Goal: Task Accomplishment & Management: Understand process/instructions

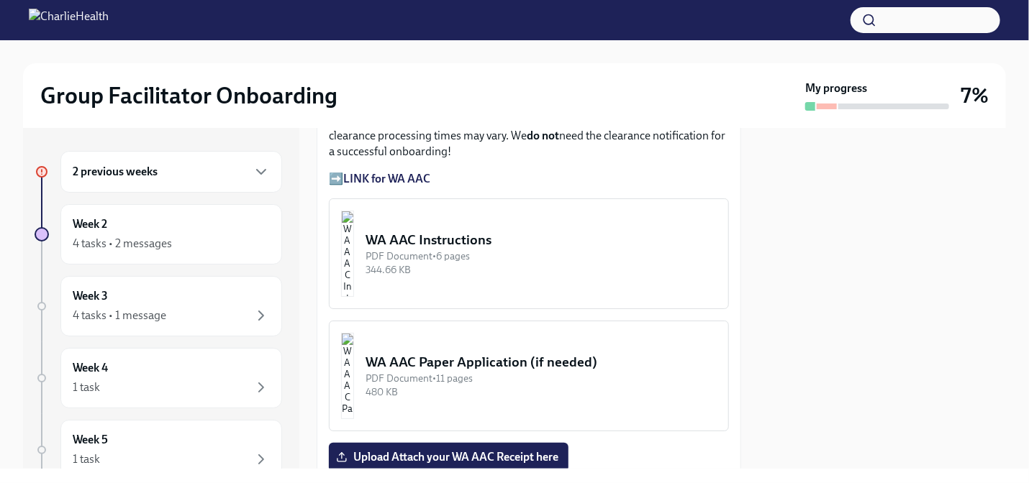
scroll to position [1295, 0]
click at [457, 248] on div "WA AAC Instructions" at bounding box center [540, 238] width 351 height 19
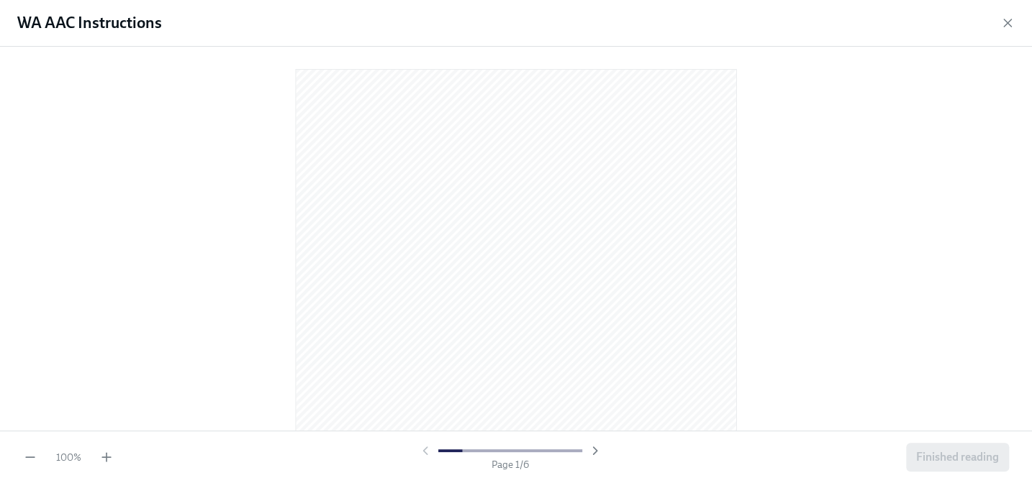
scroll to position [0, 0]
click at [850, 191] on div at bounding box center [516, 235] width 986 height 355
click at [890, 166] on div at bounding box center [516, 239] width 1032 height 384
click at [28, 391] on div at bounding box center [516, 239] width 1032 height 384
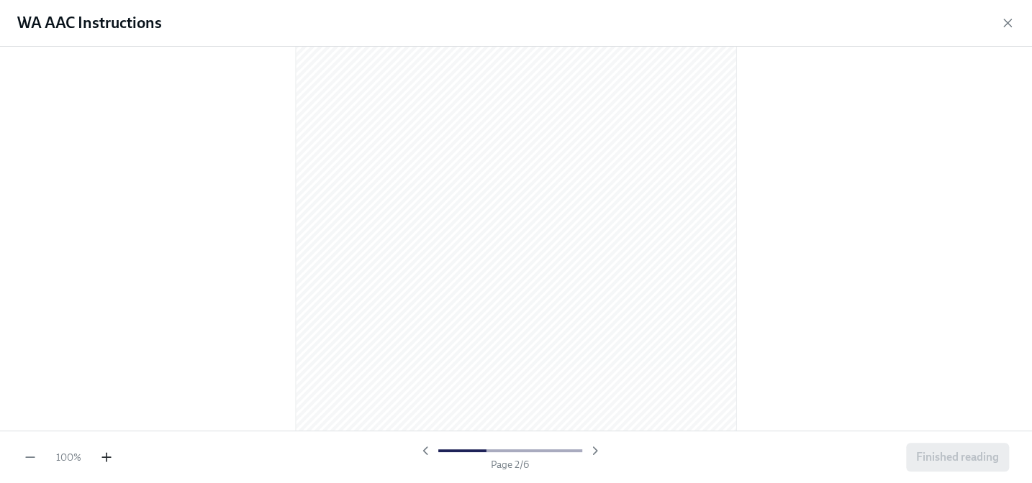
click at [108, 458] on icon "button" at bounding box center [106, 458] width 9 height 0
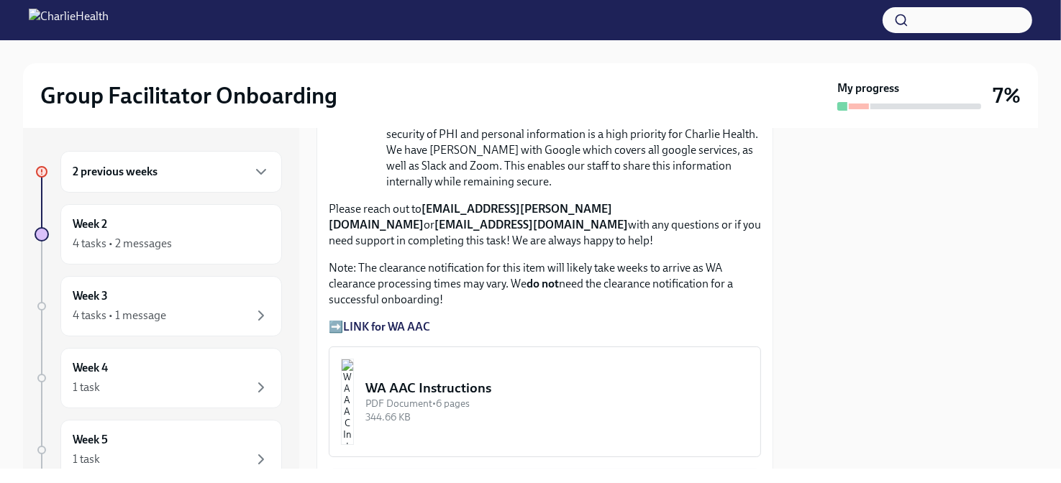
scroll to position [1151, 0]
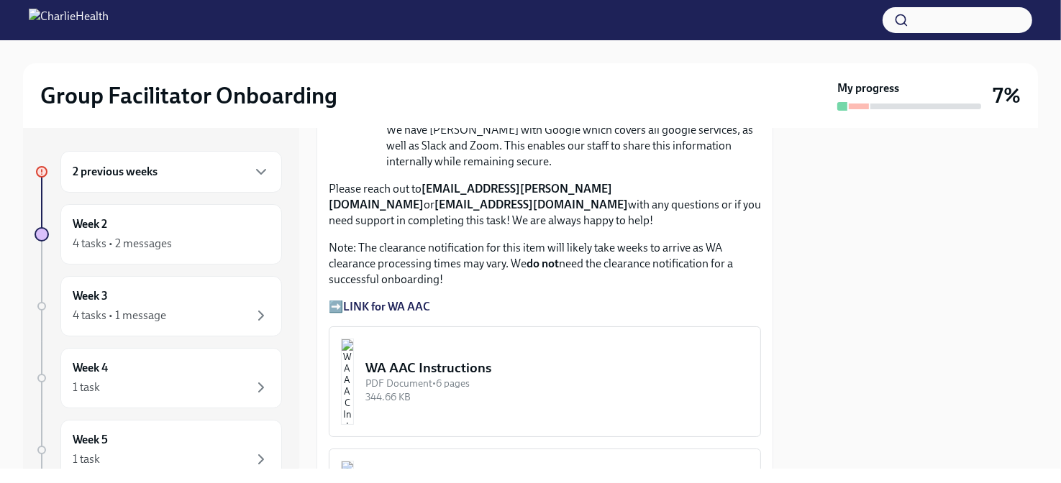
click at [470, 359] on div "WA AAC Instructions" at bounding box center [556, 368] width 383 height 19
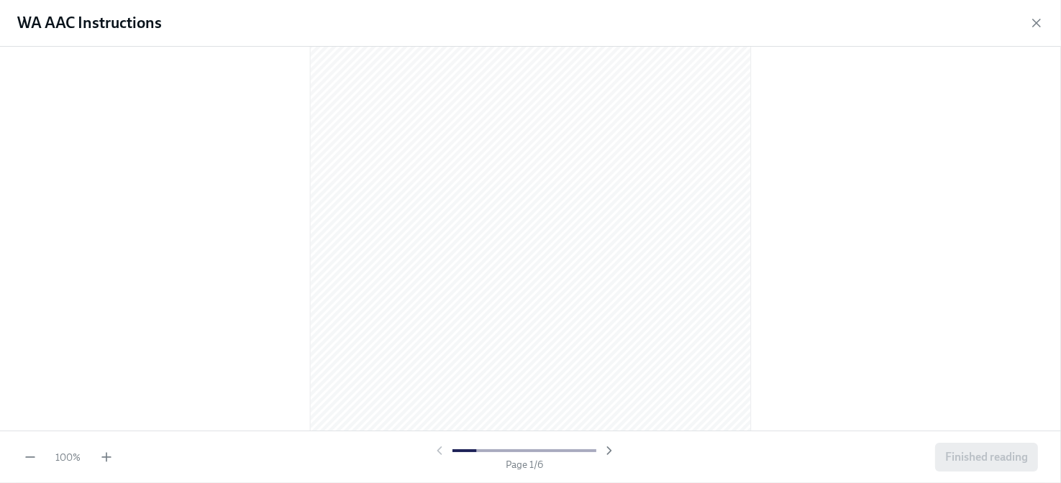
scroll to position [72, 0]
click at [106, 455] on icon "button" at bounding box center [106, 457] width 0 height 9
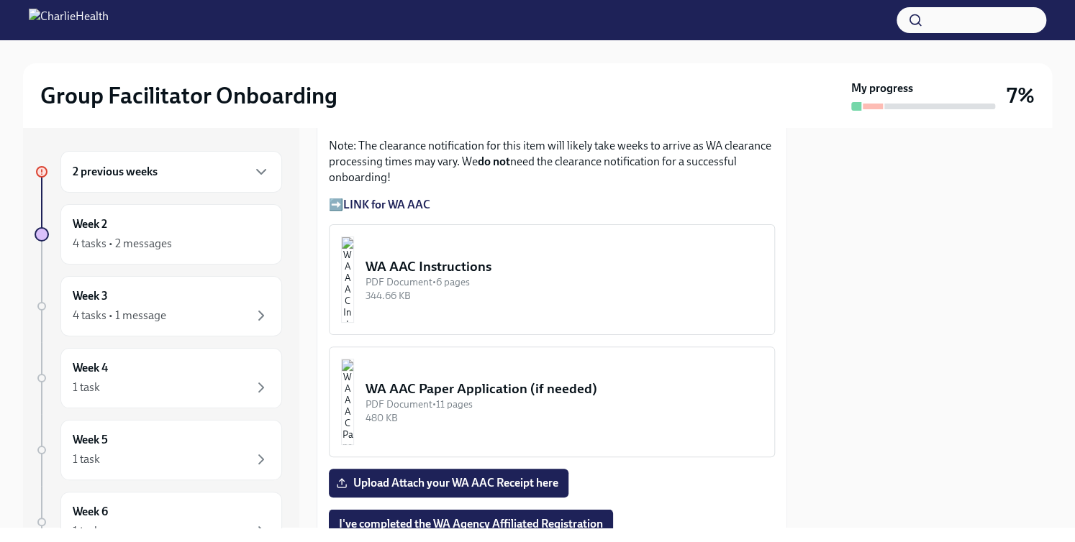
scroll to position [1295, 0]
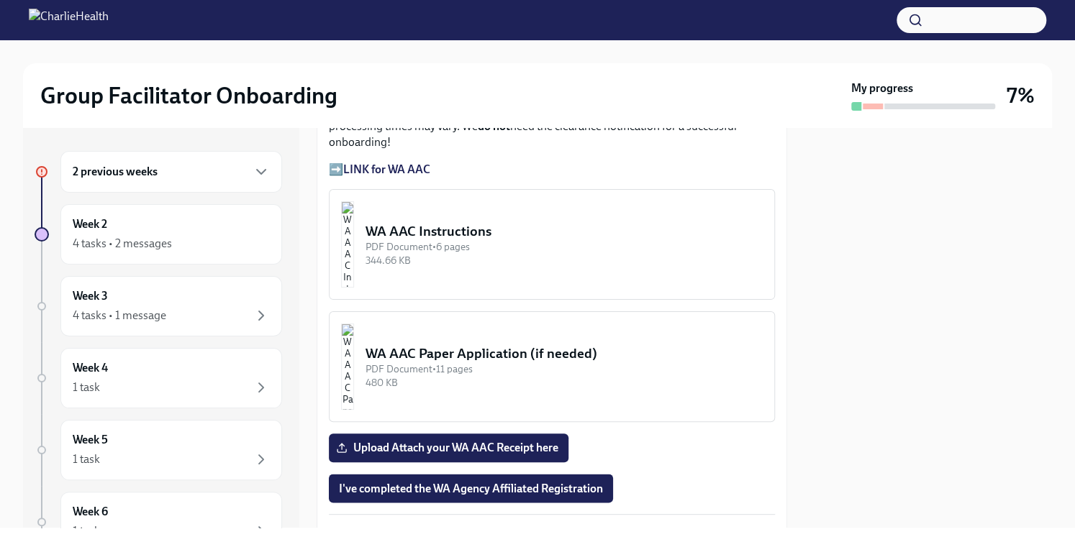
click at [506, 222] on div "WA AAC Instructions" at bounding box center [563, 231] width 397 height 19
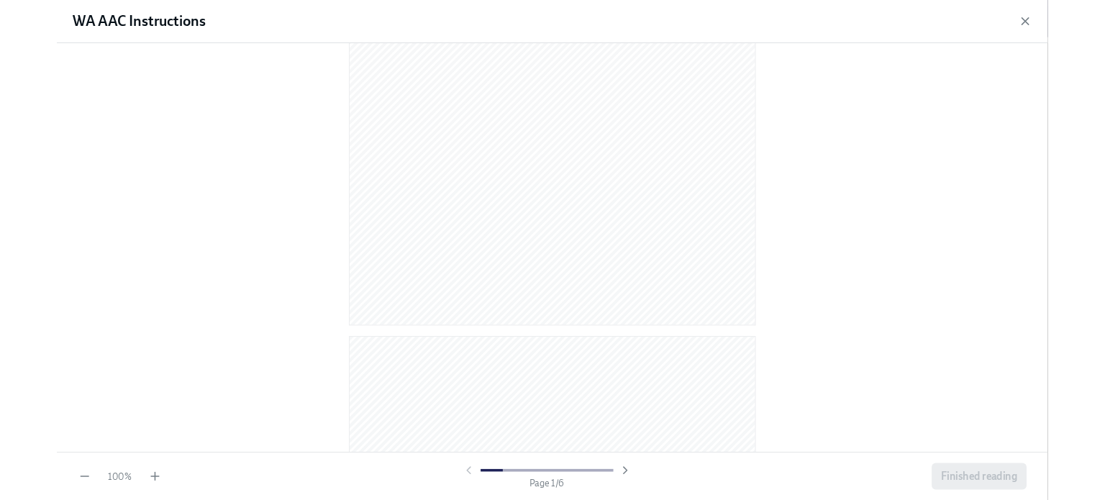
scroll to position [1263, 0]
click at [106, 473] on icon "button" at bounding box center [106, 474] width 0 height 9
click at [106, 470] on icon "button" at bounding box center [106, 474] width 0 height 9
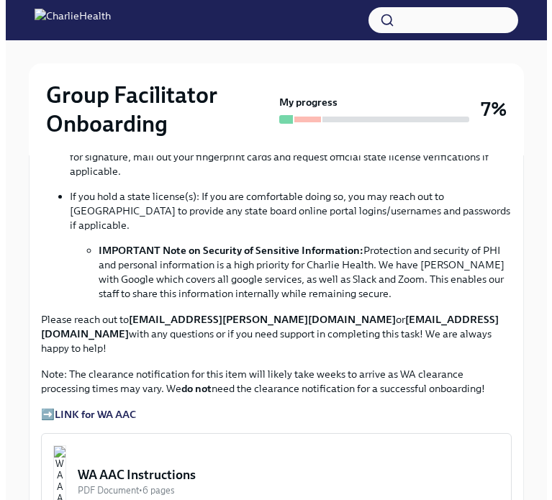
scroll to position [1079, 0]
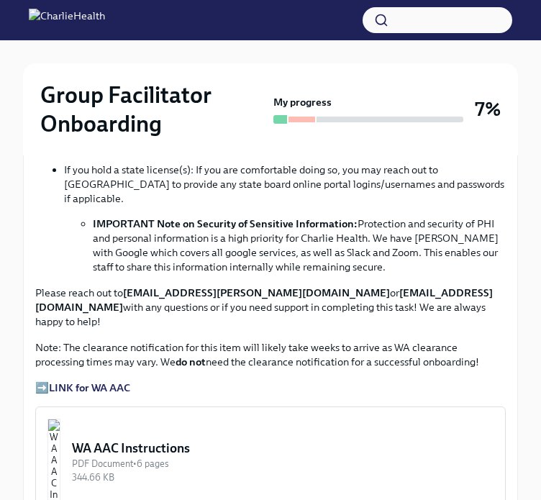
click at [60, 419] on img "button" at bounding box center [53, 462] width 13 height 86
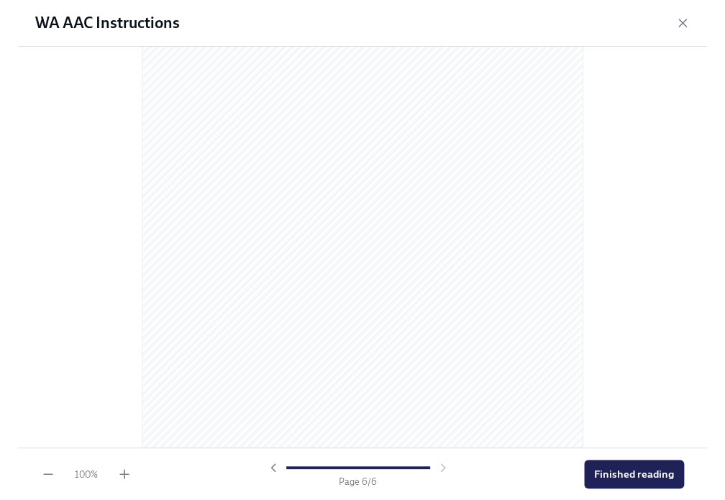
scroll to position [1062, 0]
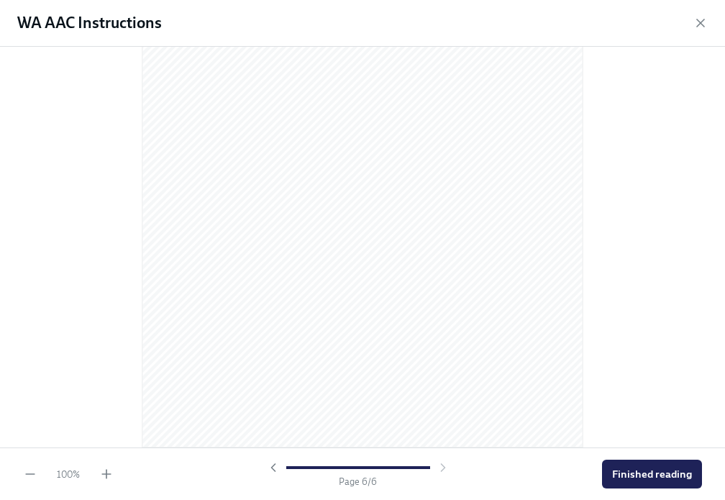
click at [598, 189] on div at bounding box center [362, 247] width 725 height 401
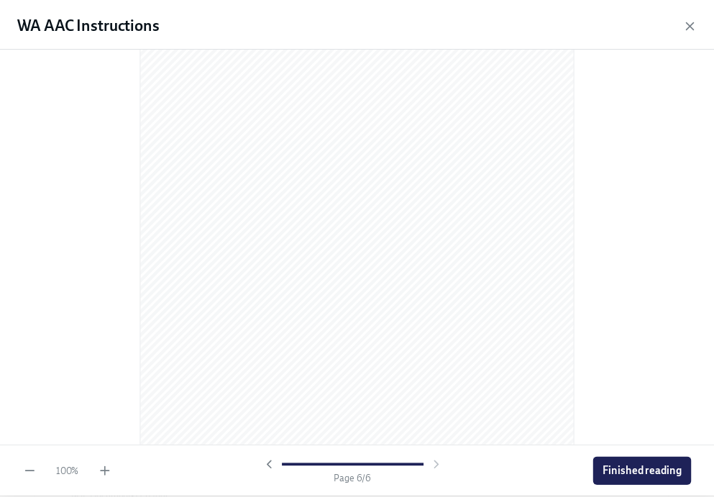
scroll to position [3105, 0]
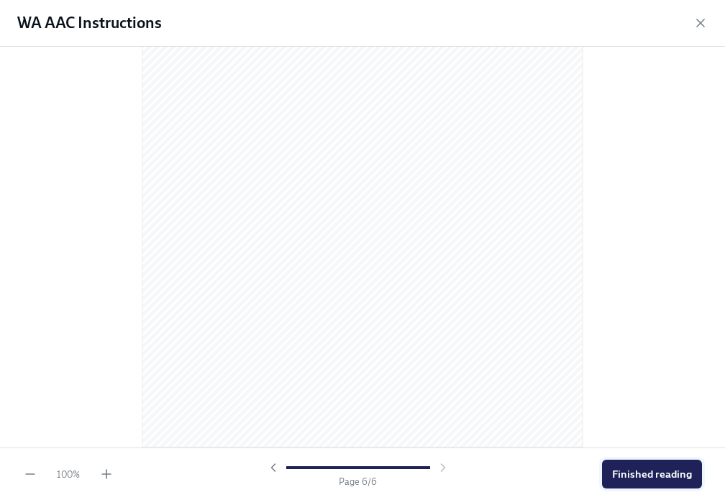
click at [653, 477] on span "Finished reading" at bounding box center [652, 474] width 80 height 14
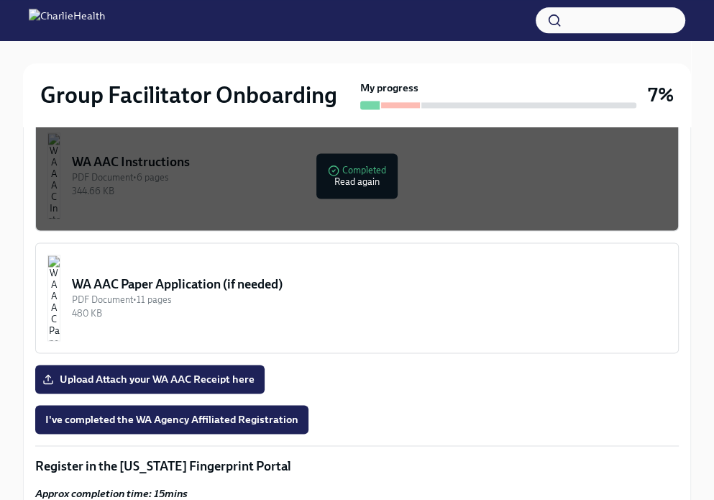
scroll to position [1278, 0]
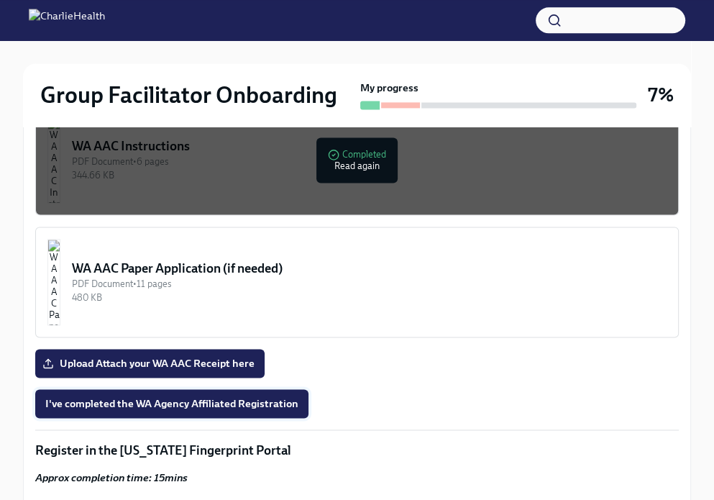
click at [224, 403] on span "I've completed the WA Agency Affiliated Registration" at bounding box center [171, 403] width 253 height 14
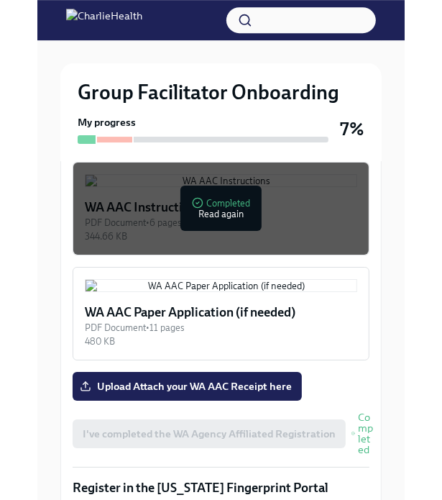
scroll to position [1451, 0]
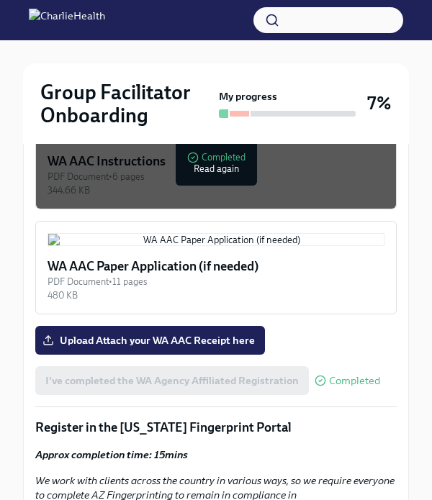
click at [191, 275] on div "WA AAC Paper Application (if needed)" at bounding box center [215, 266] width 337 height 17
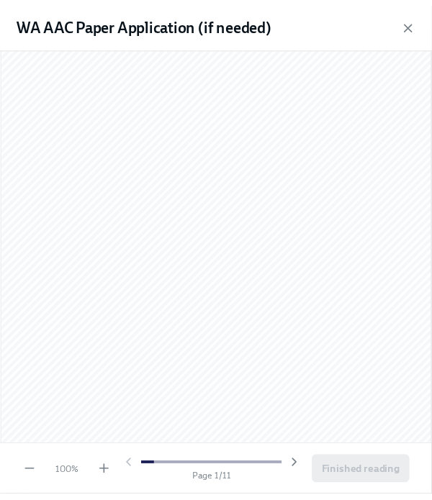
scroll to position [216, 0]
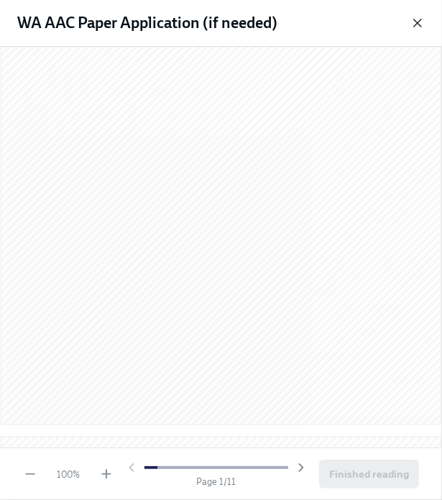
click at [412, 27] on icon "button" at bounding box center [418, 23] width 14 height 14
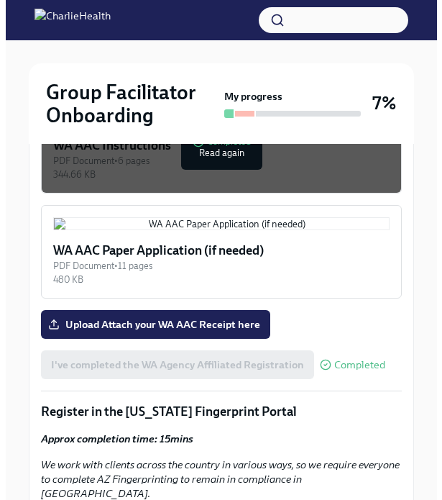
scroll to position [1379, 0]
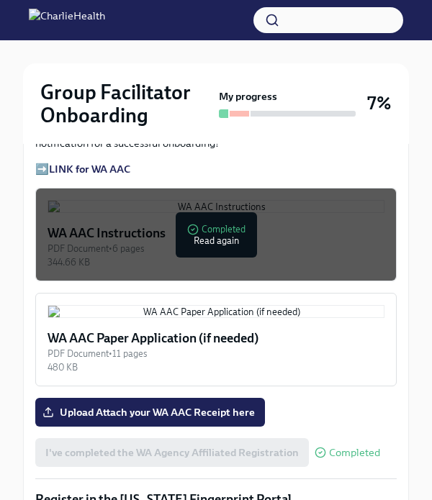
click at [195, 255] on div "PDF Document • 6 pages" at bounding box center [215, 249] width 337 height 14
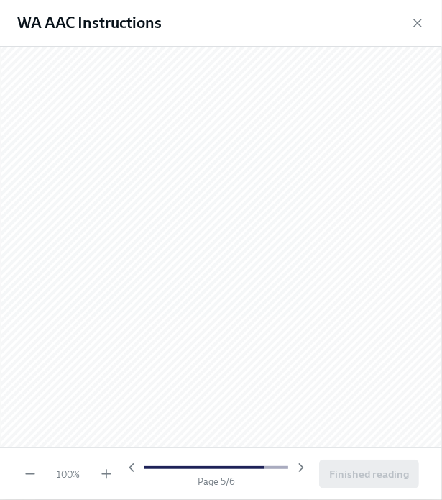
scroll to position [3093, 0]
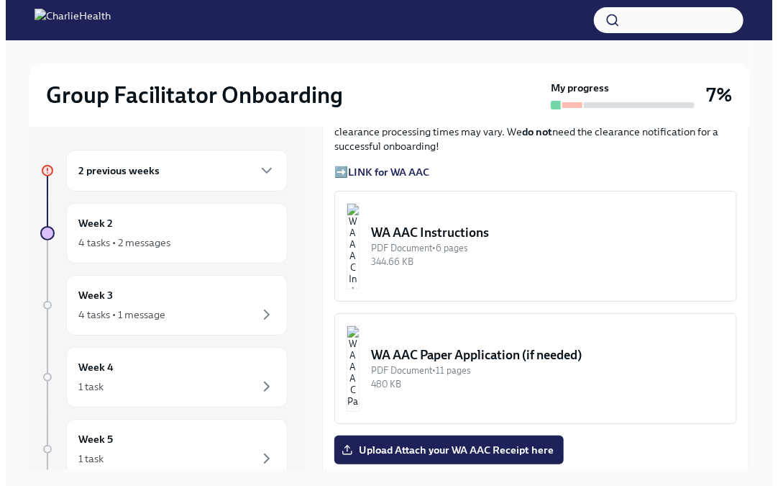
scroll to position [1223, 0]
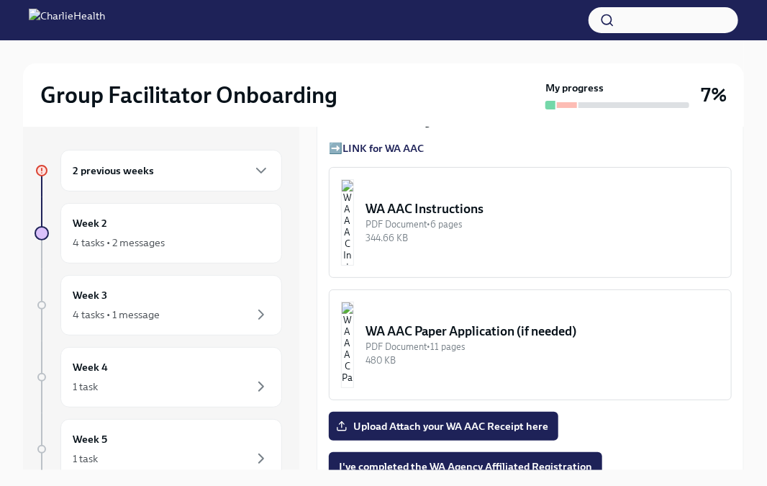
click at [354, 212] on img "button" at bounding box center [347, 222] width 13 height 86
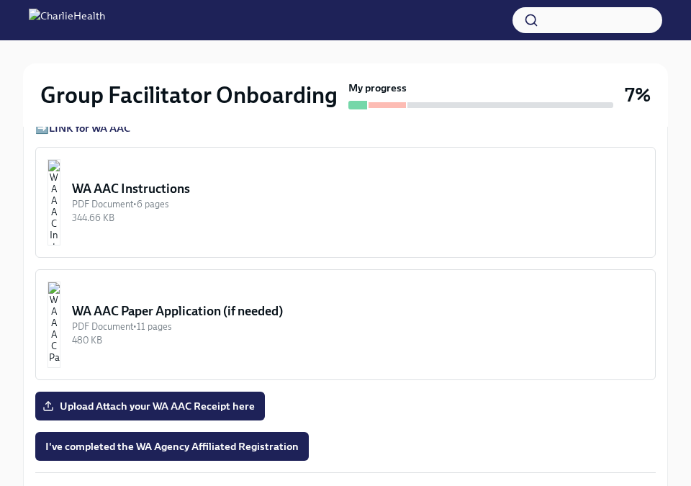
click at [60, 226] on img "button" at bounding box center [53, 202] width 13 height 86
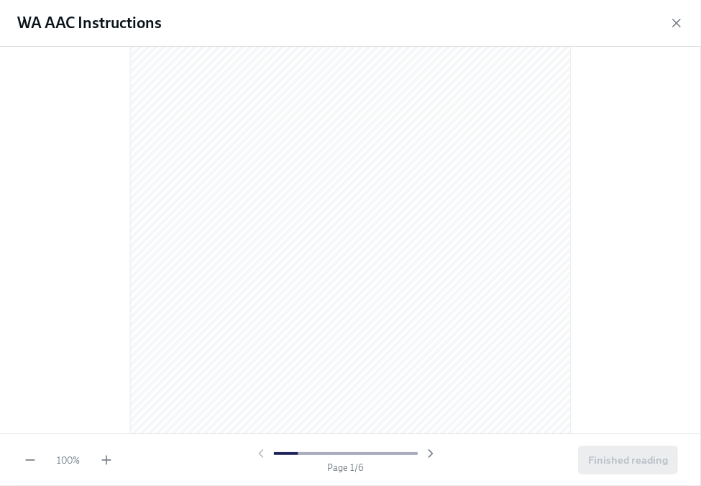
scroll to position [216, 0]
click at [106, 169] on div at bounding box center [350, 21] width 655 height 358
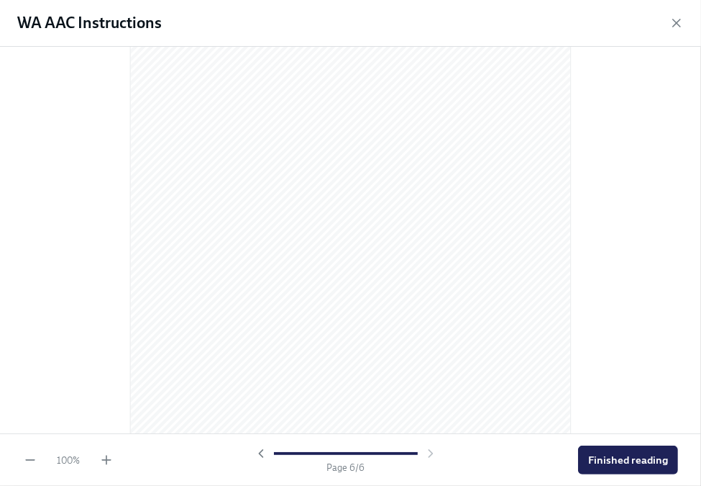
scroll to position [3022, 0]
click at [91, 199] on div at bounding box center [350, 240] width 701 height 386
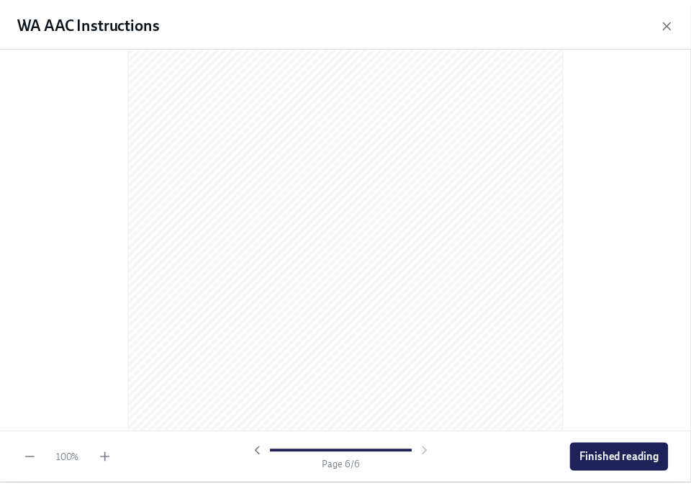
scroll to position [3119, 0]
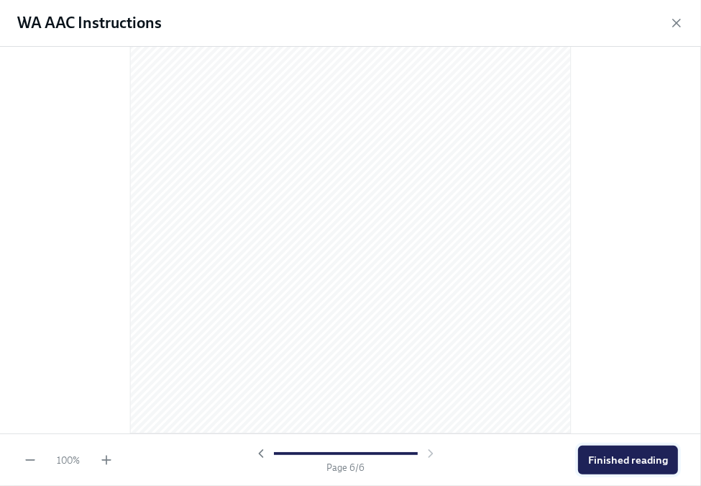
click at [633, 454] on span "Finished reading" at bounding box center [628, 460] width 80 height 14
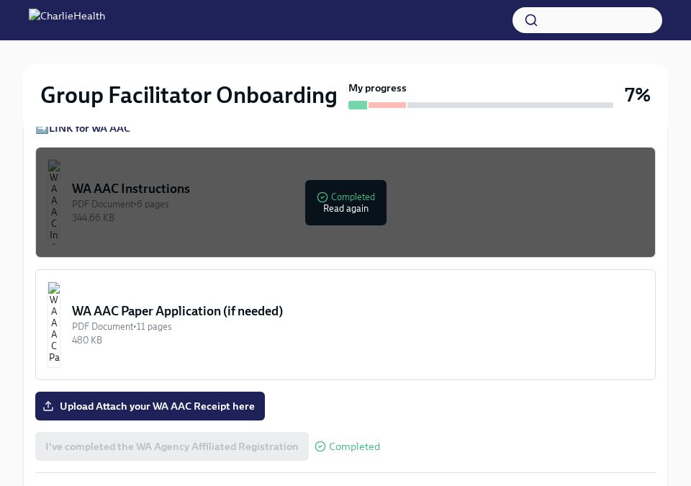
scroll to position [1295, 0]
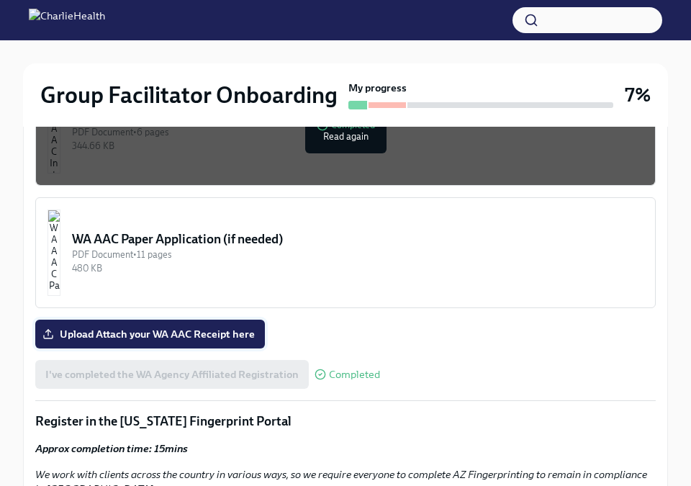
click at [170, 332] on span "Upload Attach your WA AAC Receipt here" at bounding box center [149, 334] width 209 height 14
click at [0, 0] on input "Upload Attach your WA AAC Receipt here" at bounding box center [0, 0] width 0 height 0
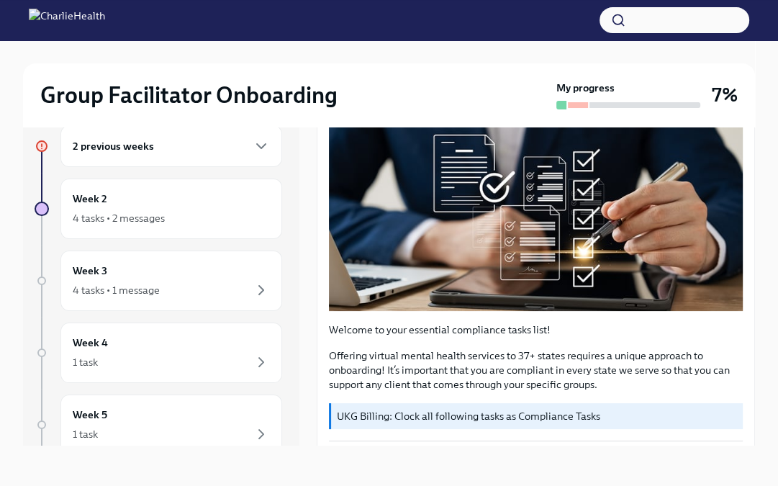
scroll to position [216, 0]
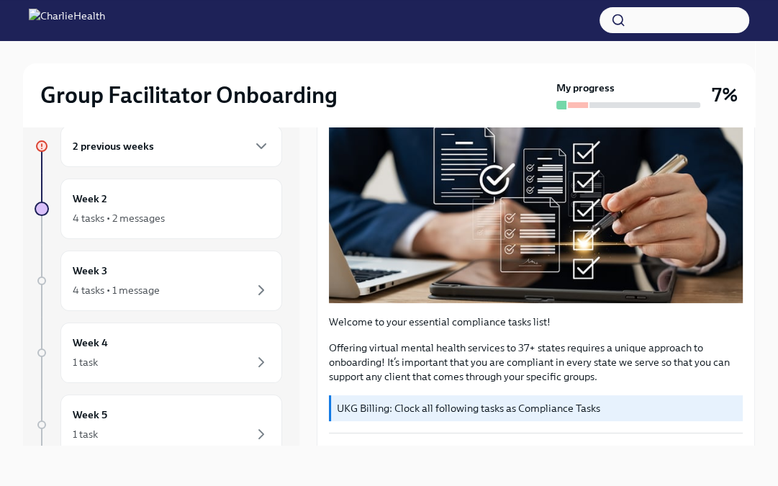
click at [152, 150] on h6 "2 previous weeks" at bounding box center [113, 146] width 81 height 16
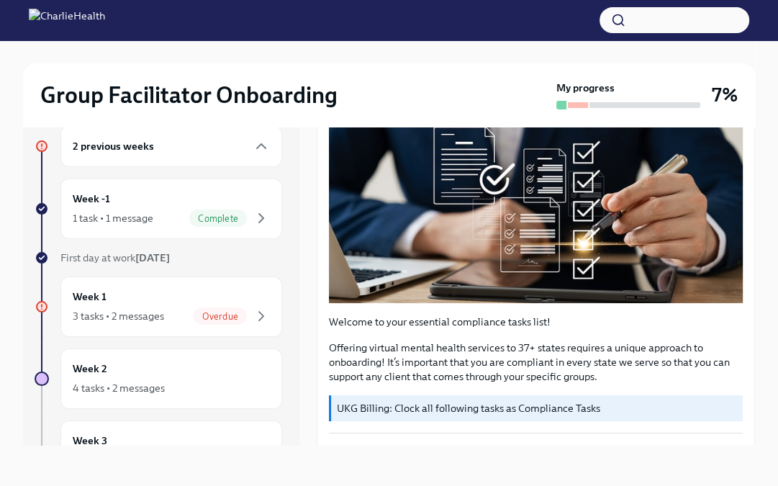
click at [178, 148] on div "2 previous weeks" at bounding box center [171, 145] width 197 height 17
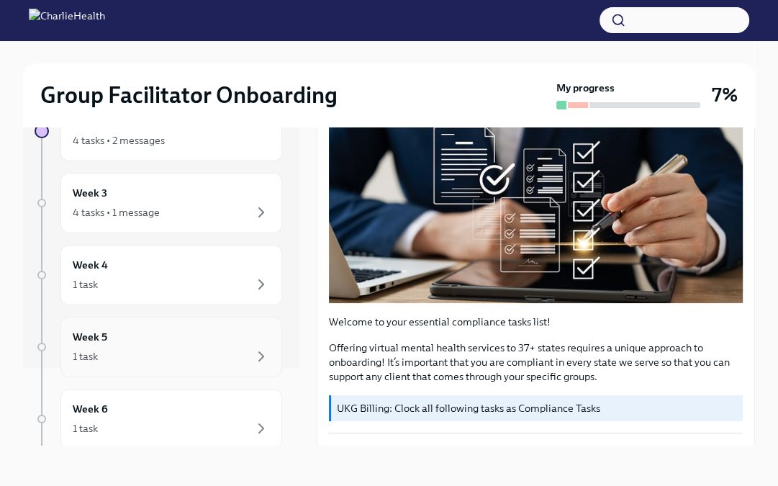
scroll to position [0, 0]
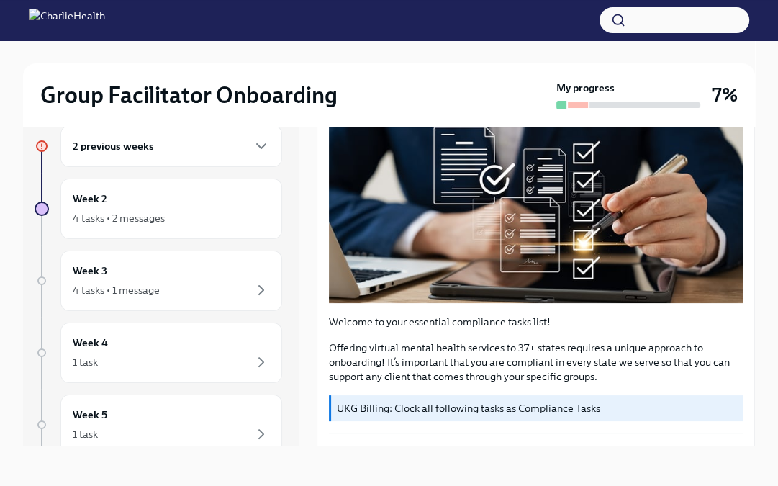
click at [175, 147] on div "2 previous weeks" at bounding box center [171, 145] width 197 height 17
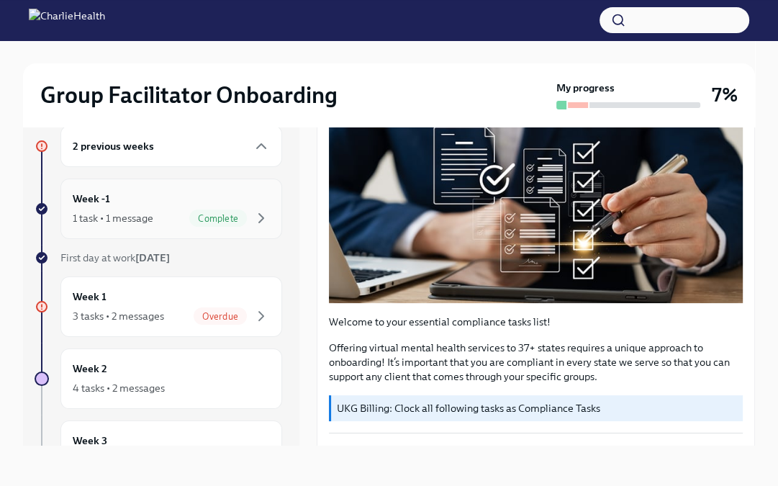
click at [157, 212] on div "1 task • 1 message Complete" at bounding box center [171, 217] width 197 height 17
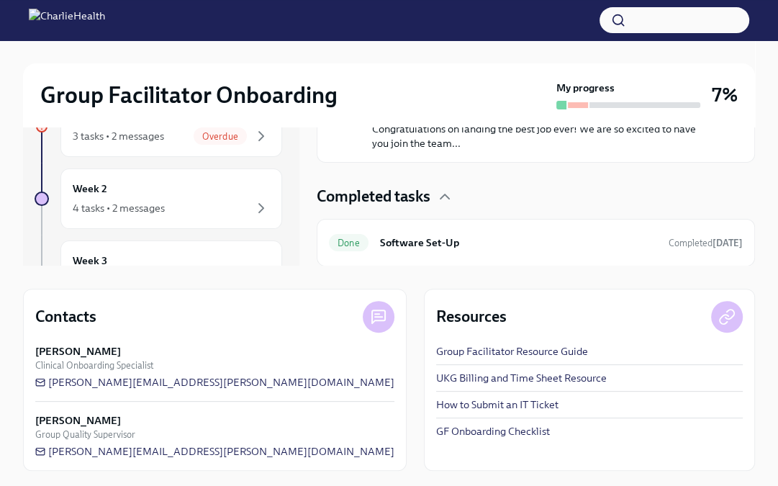
scroll to position [206, 0]
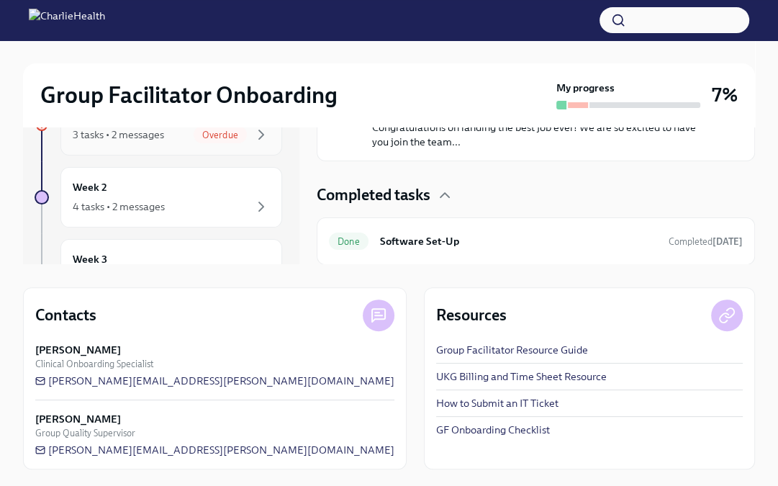
click at [157, 142] on div "Week 1 3 tasks • 2 messages Overdue" at bounding box center [171, 125] width 222 height 60
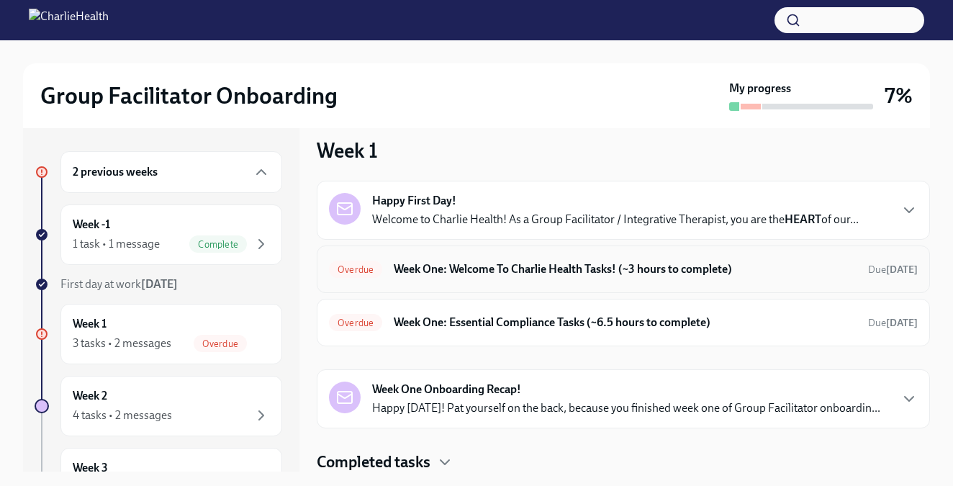
click at [533, 268] on h6 "Week One: Welcome To Charlie Health Tasks! (~3 hours to complete)" at bounding box center [625, 269] width 463 height 16
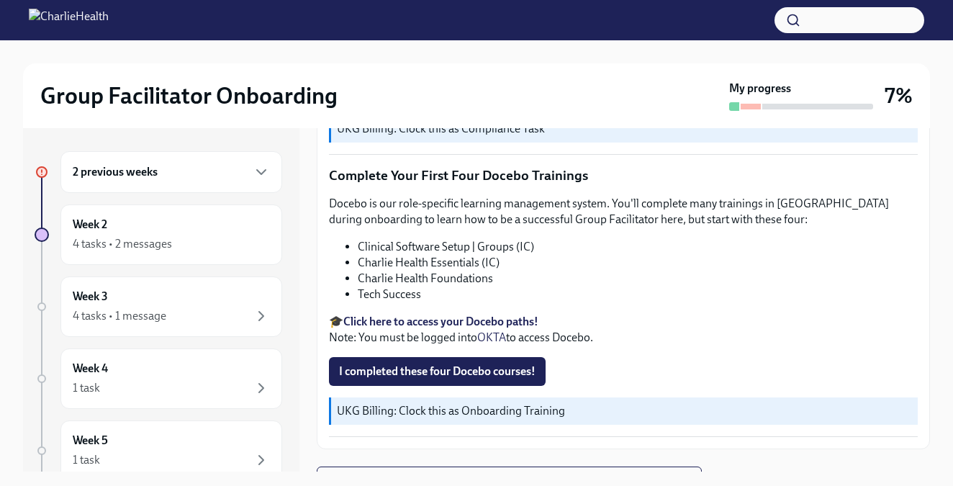
scroll to position [26, 0]
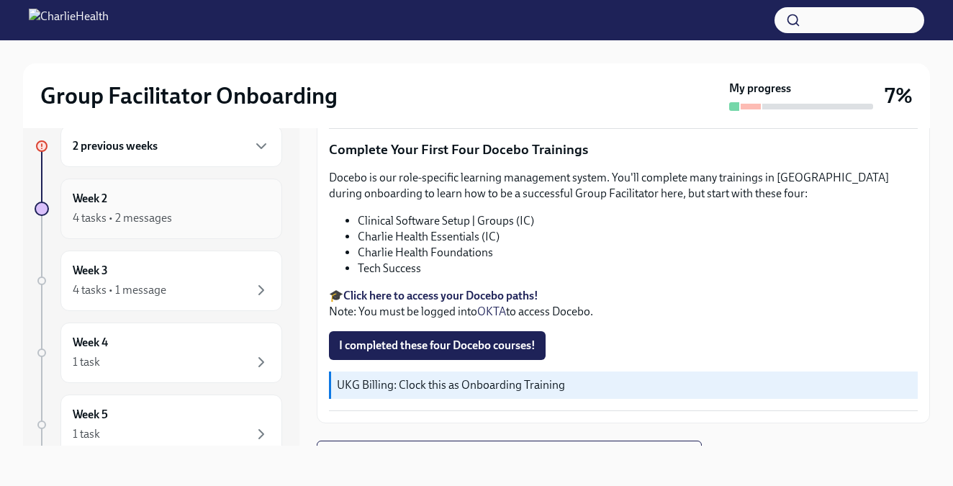
click at [139, 195] on div "Week 2 4 tasks • 2 messages" at bounding box center [171, 209] width 197 height 36
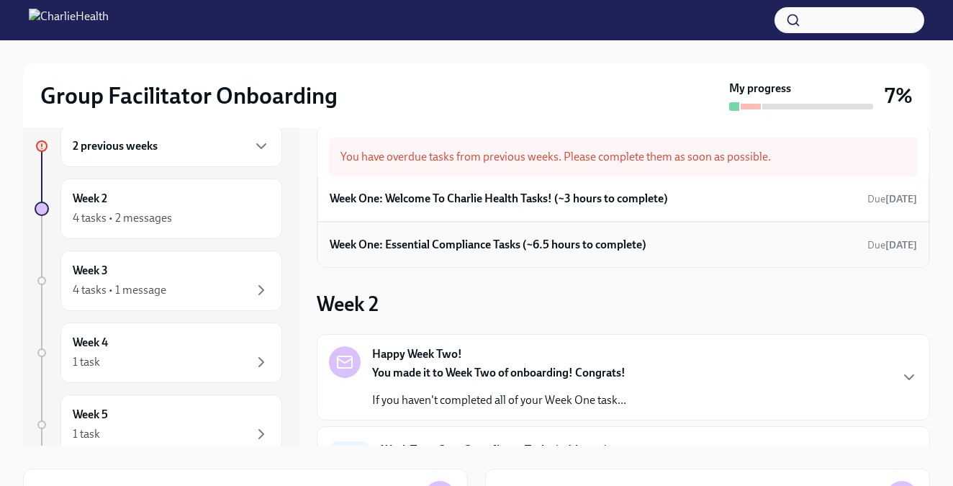
click at [494, 250] on h6 "Week One: Essential Compliance Tasks (~6.5 hours to complete)" at bounding box center [487, 245] width 317 height 16
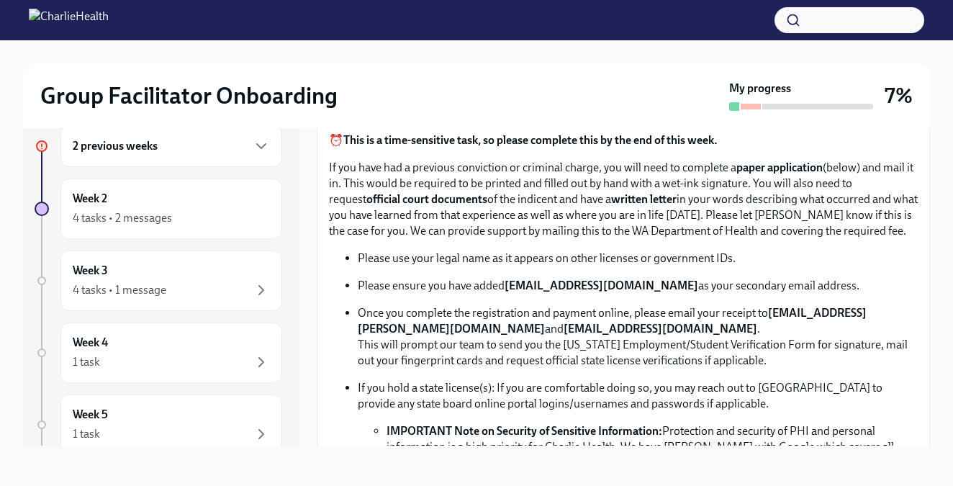
scroll to position [719, 0]
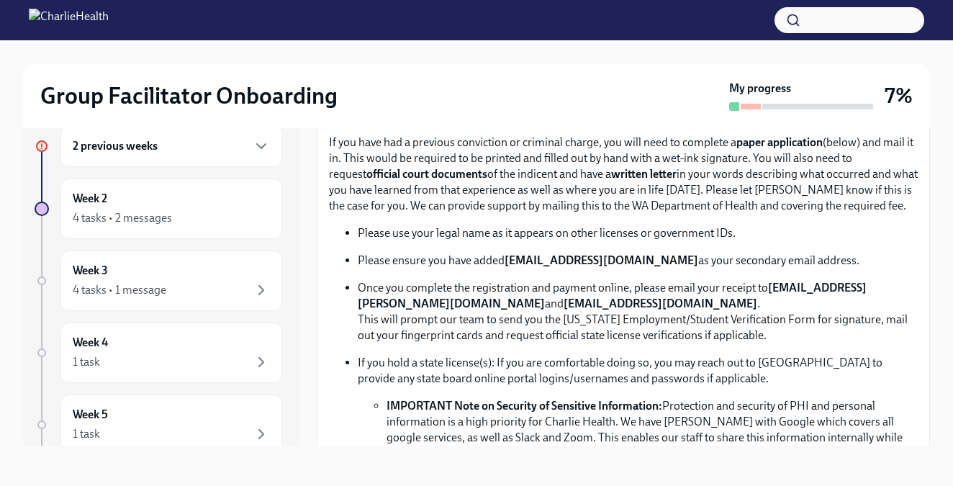
drag, startPoint x: 721, startPoint y: 327, endPoint x: 562, endPoint y: 332, distance: 159.0
click at [562, 332] on p "Once you complete the registration and payment online, please email your receip…" at bounding box center [638, 311] width 560 height 63
copy p "[EMAIL_ADDRESS][DOMAIN_NAME]"
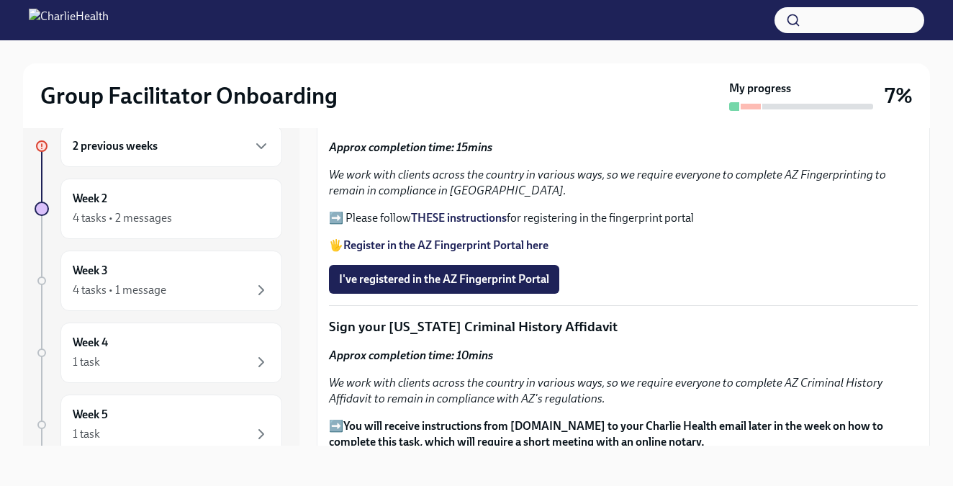
scroll to position [1511, 0]
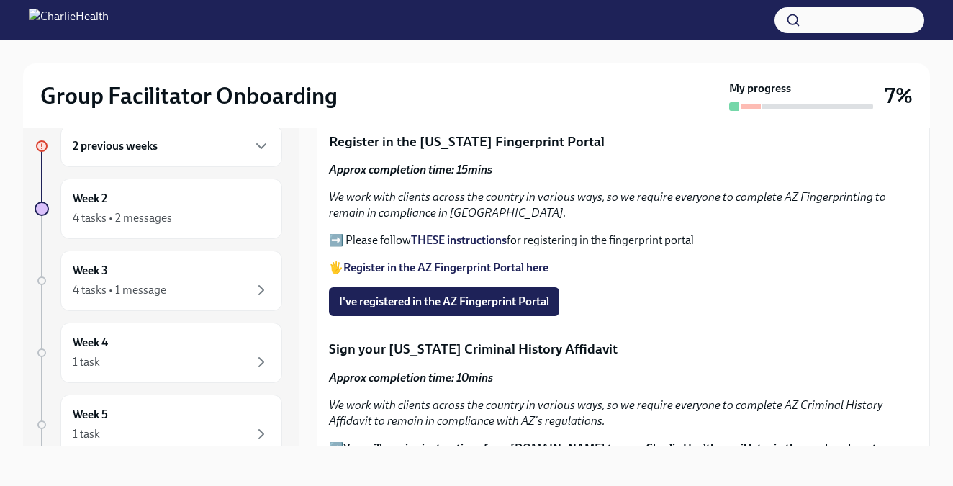
click at [460, 247] on strong "THESE instructions" at bounding box center [459, 240] width 96 height 14
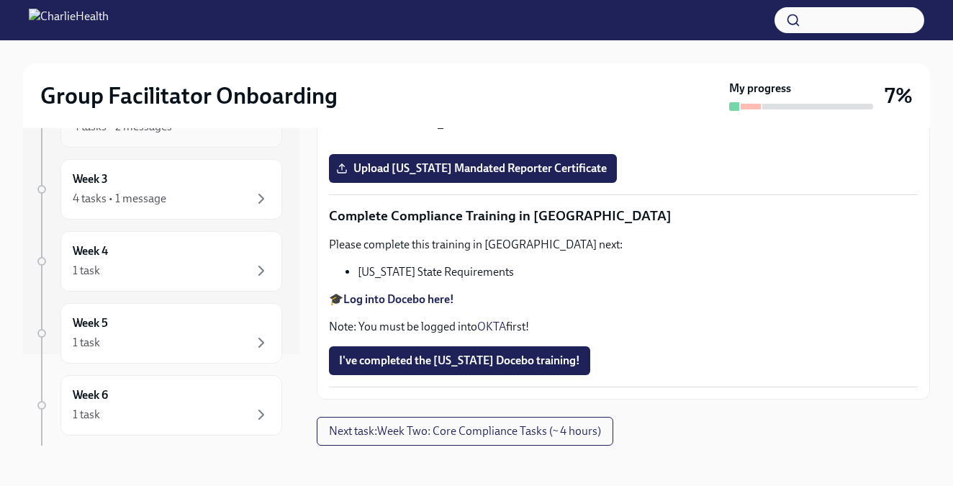
scroll to position [0, 0]
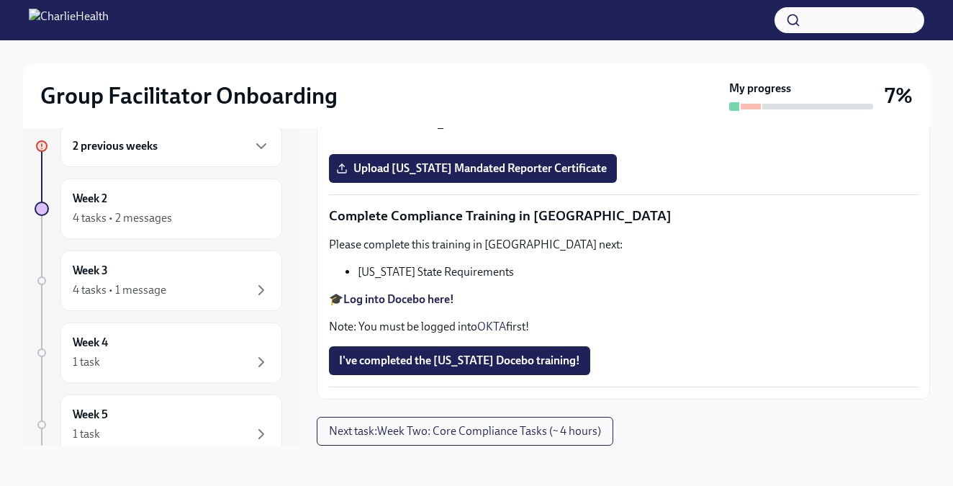
click at [135, 152] on h6 "2 previous weeks" at bounding box center [115, 146] width 85 height 16
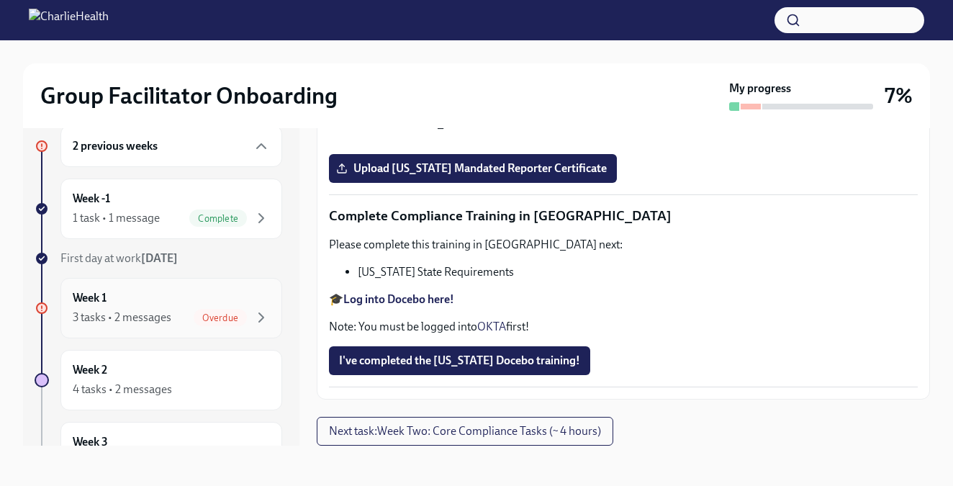
click at [142, 296] on div "Week 1 3 tasks • 2 messages Overdue" at bounding box center [171, 308] width 197 height 36
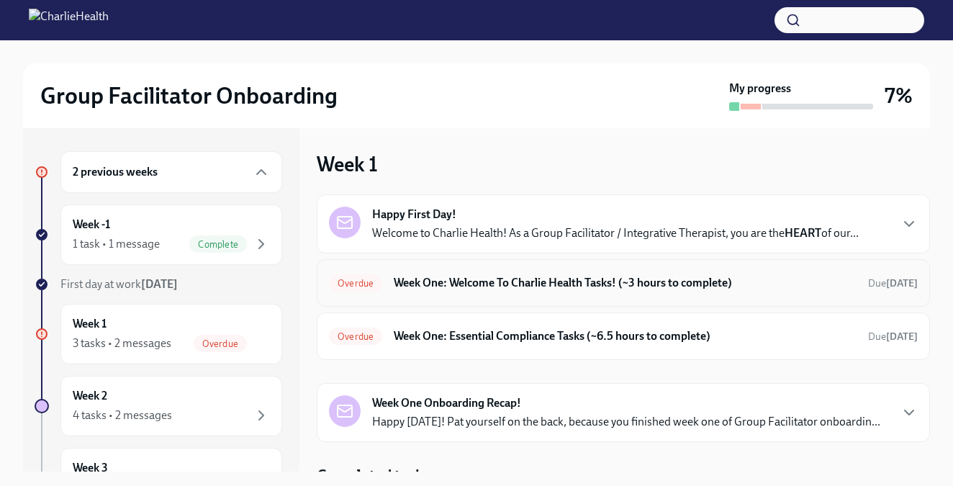
click at [521, 283] on h6 "Week One: Welcome To Charlie Health Tasks! (~3 hours to complete)" at bounding box center [625, 283] width 463 height 16
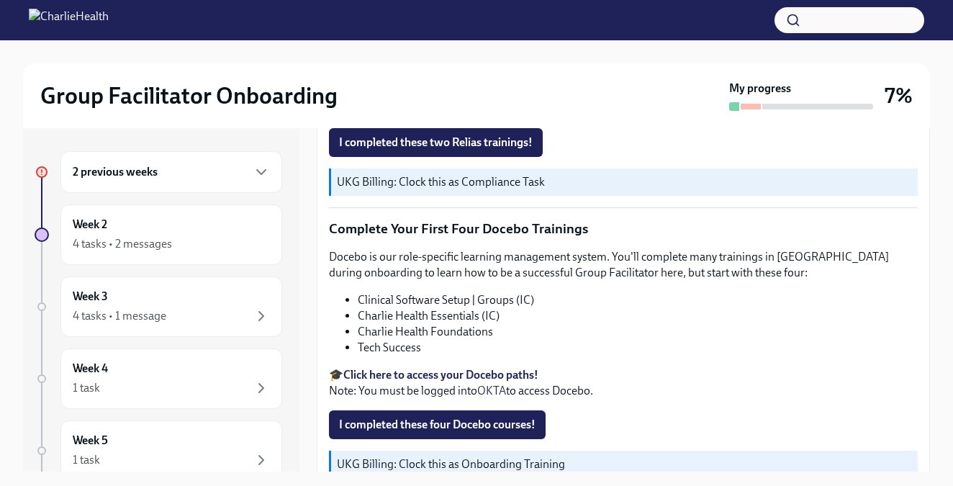
scroll to position [1996, 0]
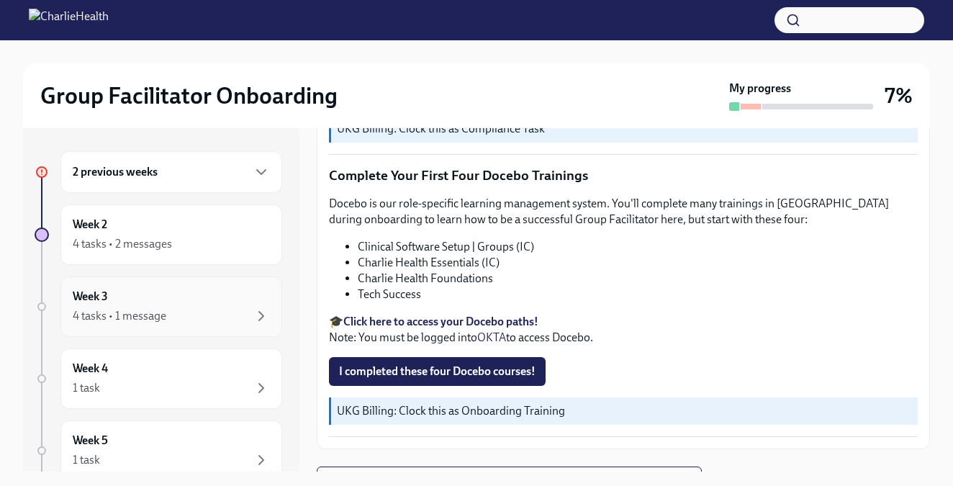
click at [119, 310] on div "4 tasks • 1 message" at bounding box center [120, 316] width 94 height 16
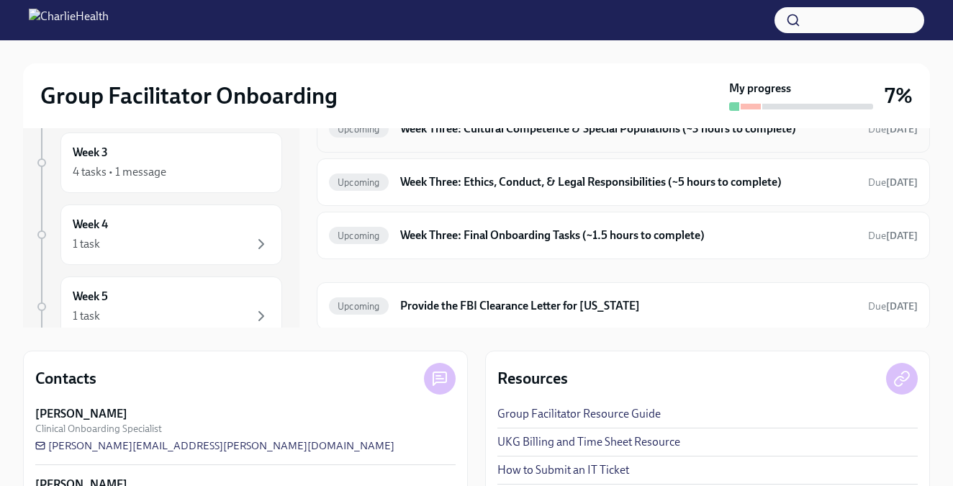
scroll to position [210, 0]
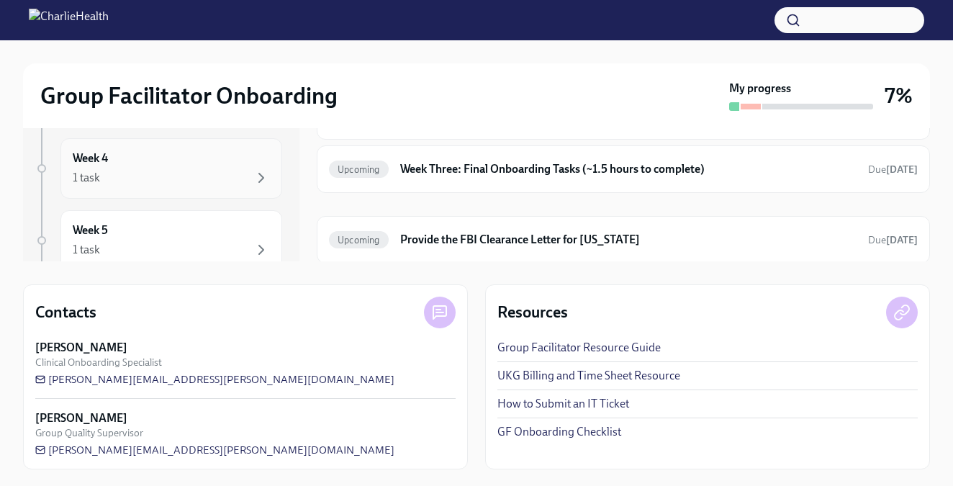
click at [88, 164] on h6 "Week 4" at bounding box center [90, 158] width 35 height 16
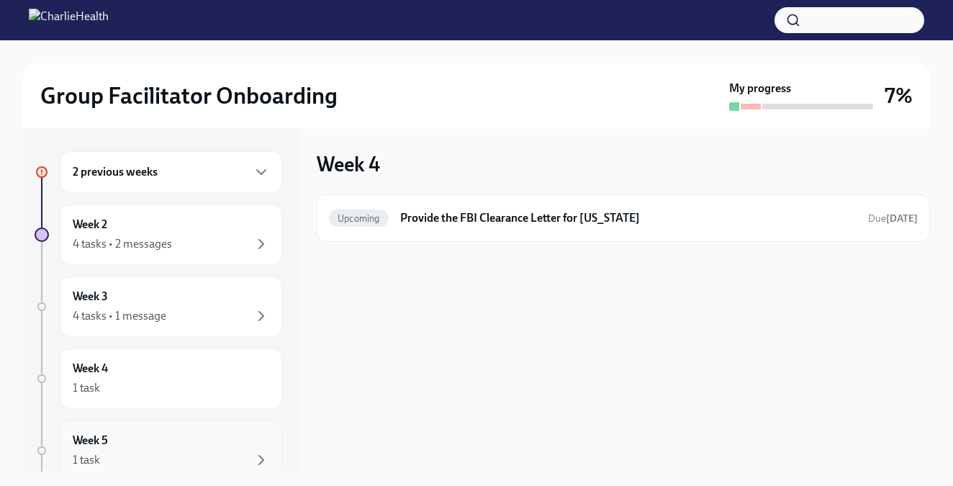
click at [128, 446] on div "Week 5 1 task" at bounding box center [171, 450] width 197 height 36
click at [131, 169] on h6 "2 previous weeks" at bounding box center [115, 172] width 85 height 16
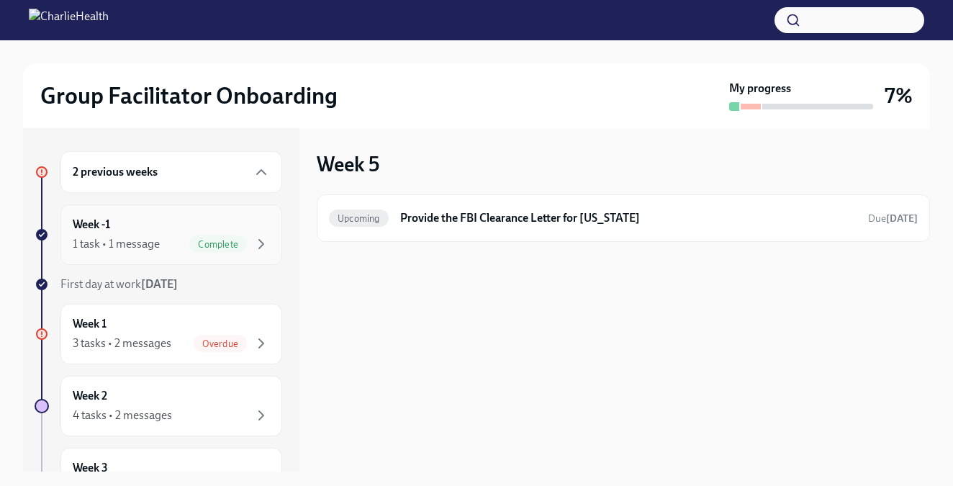
click at [109, 227] on h6 "Week -1" at bounding box center [91, 225] width 37 height 16
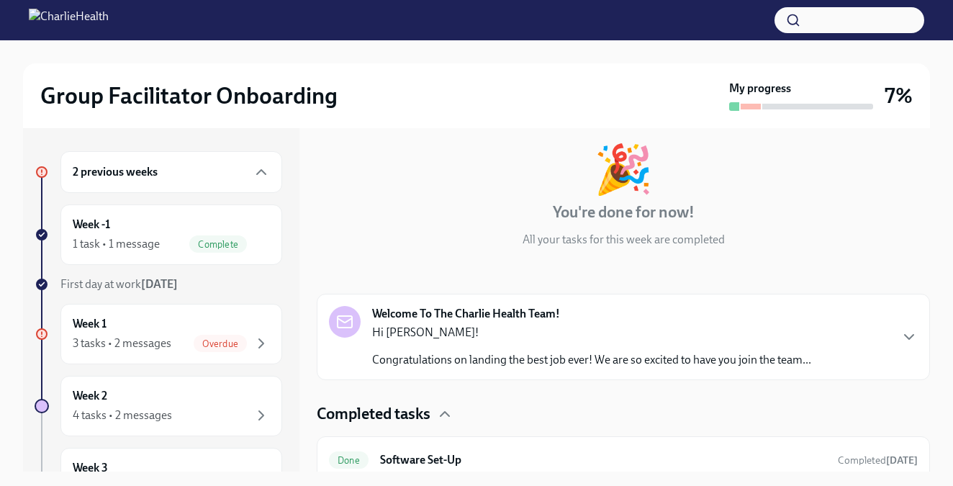
scroll to position [83, 0]
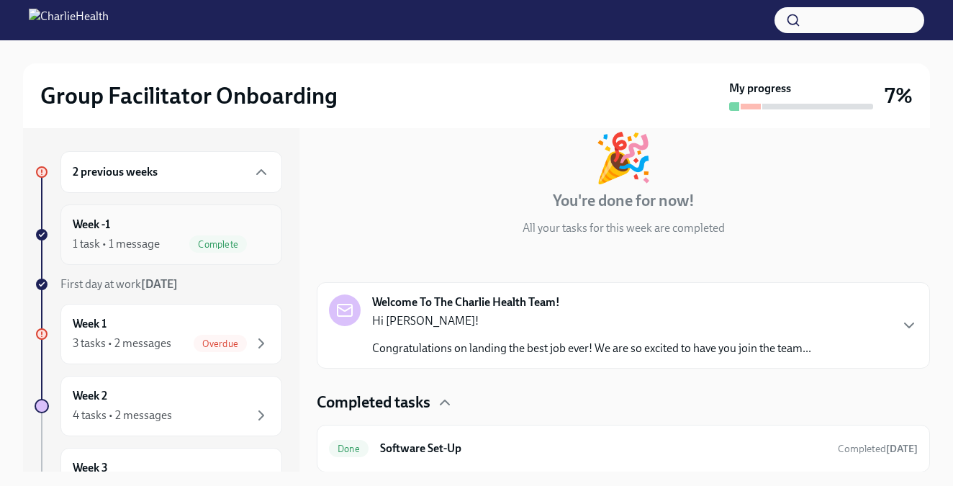
click at [117, 232] on div "Week -1 1 task • 1 message Complete" at bounding box center [171, 235] width 197 height 36
click at [548, 450] on h6 "Software Set-Up" at bounding box center [603, 448] width 446 height 16
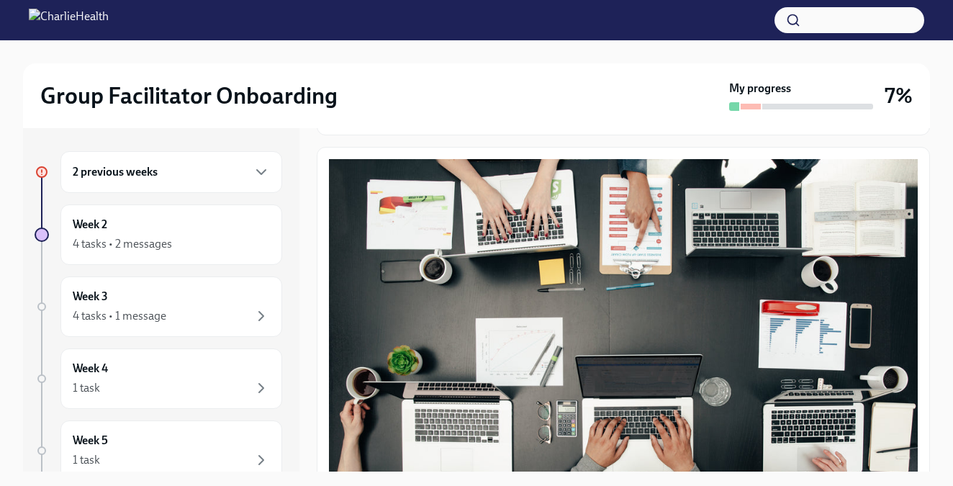
scroll to position [432, 0]
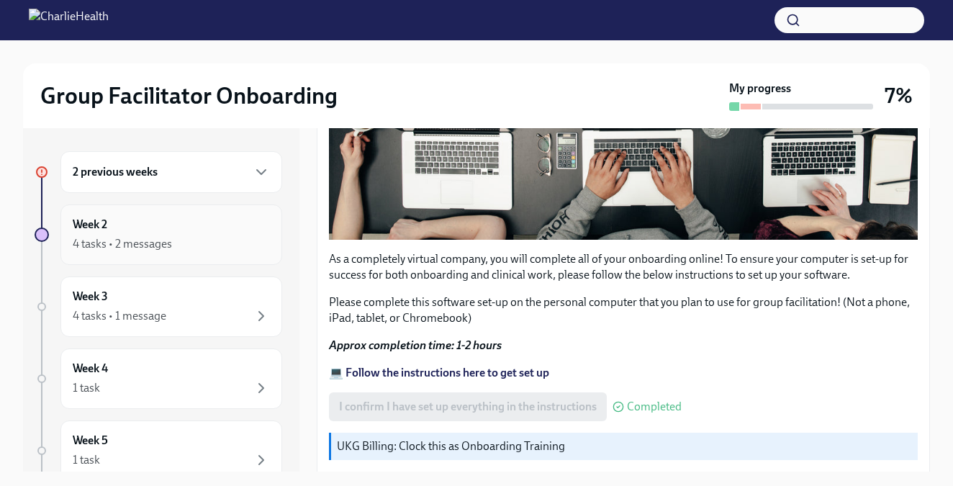
click at [127, 236] on div "4 tasks • 2 messages" at bounding box center [122, 244] width 99 height 16
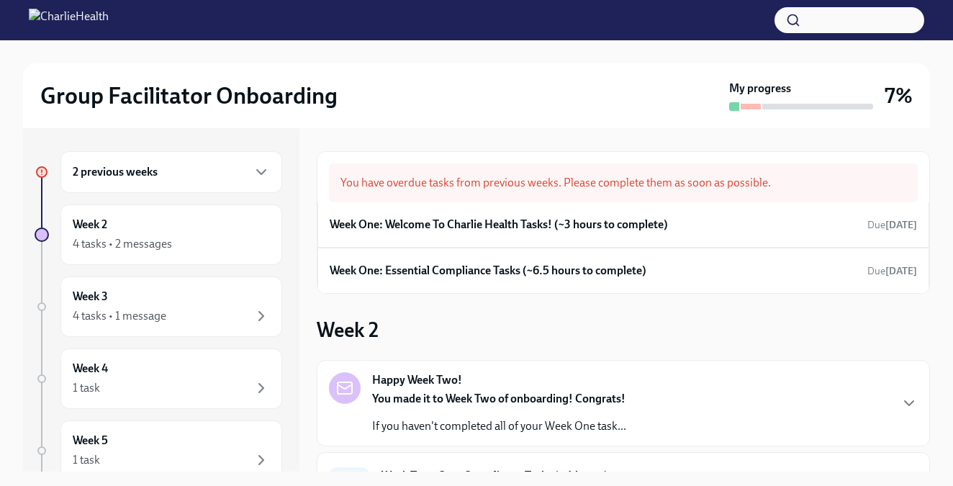
scroll to position [230, 0]
